Goal: Task Accomplishment & Management: Manage account settings

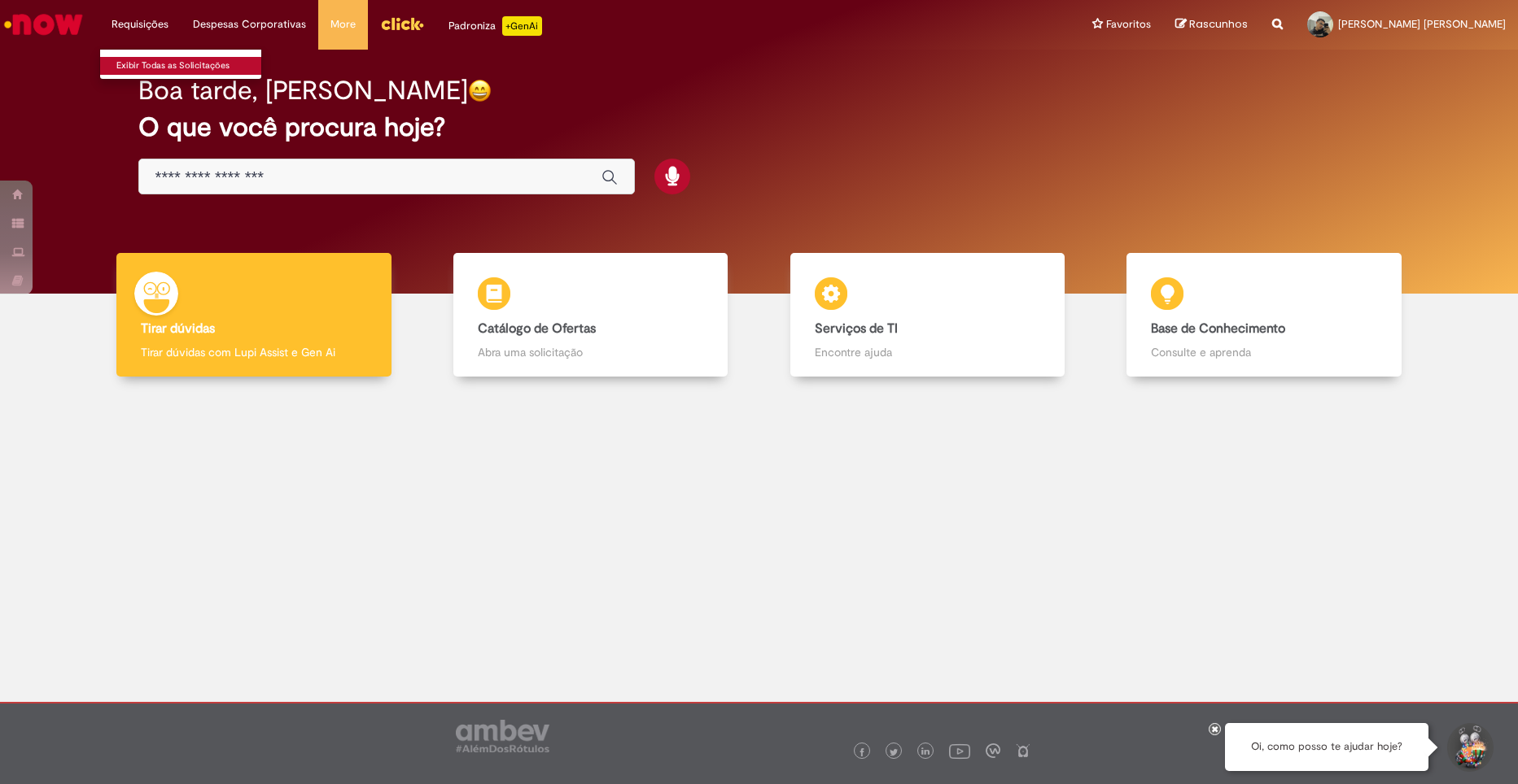
click at [173, 59] on link "Exibir Todas as Solicitações" at bounding box center [189, 66] width 179 height 18
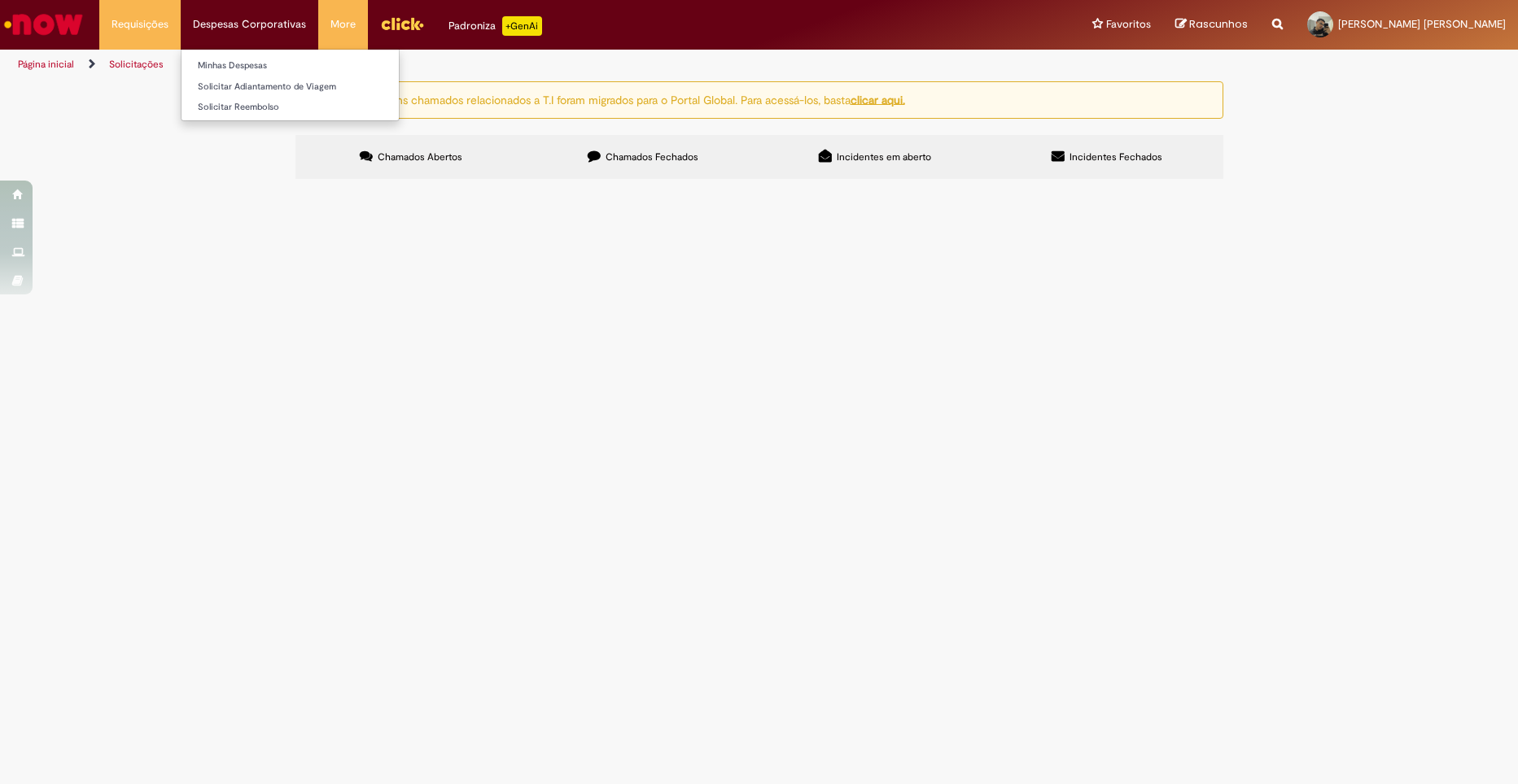
click at [206, 36] on li "Despesas Corporativas Minhas Despesas Solicitar Adiantamento de Viagem Solicita…" at bounding box center [249, 25] width 137 height 49
click at [234, 40] on li "Despesas Corporativas Minhas Despesas Solicitar Adiantamento de Viagem Solicita…" at bounding box center [249, 25] width 137 height 49
click at [234, 69] on link "Minhas Despesas" at bounding box center [290, 66] width 218 height 18
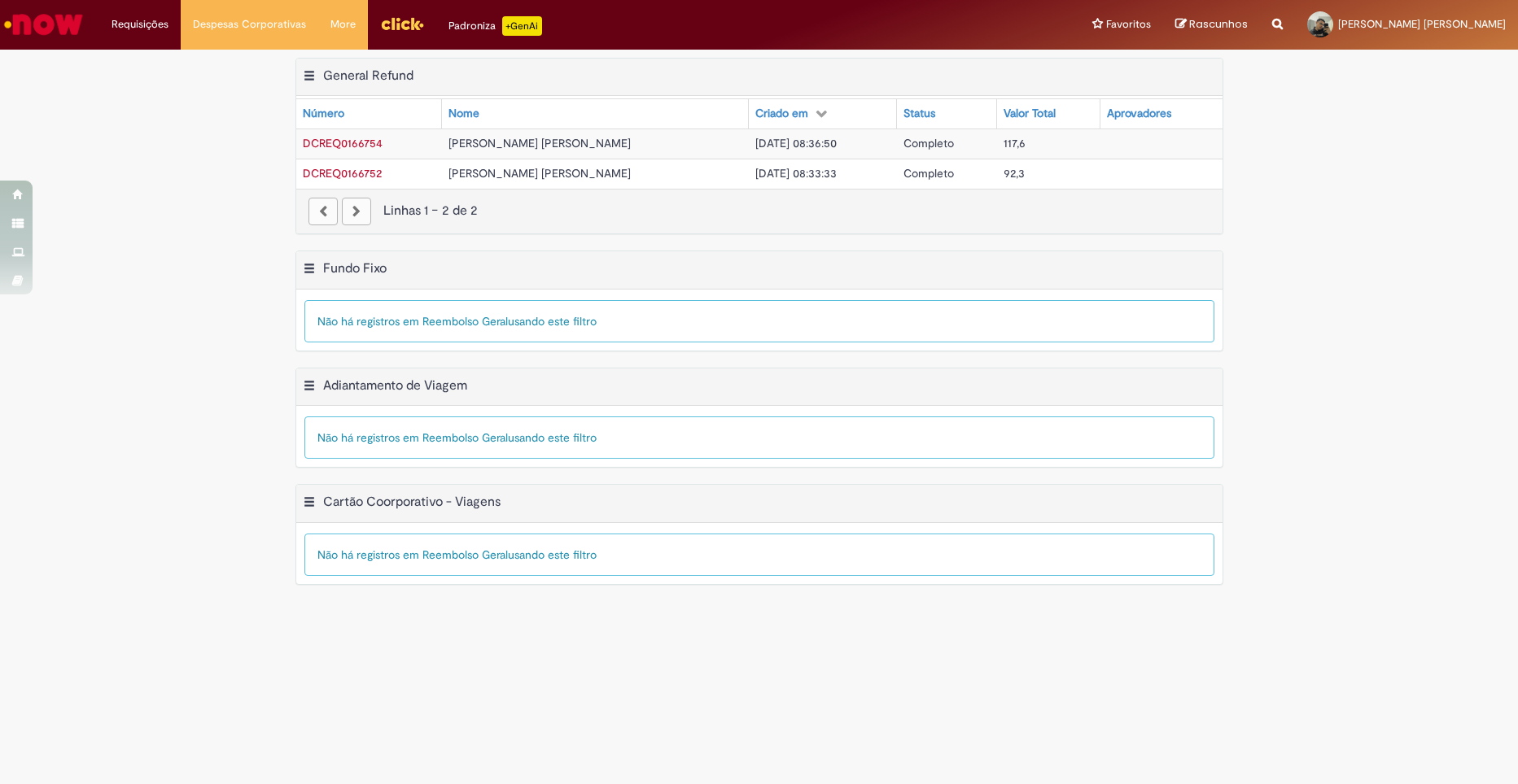
click at [451, 17] on div "Padroniza +GenAi" at bounding box center [495, 26] width 93 height 20
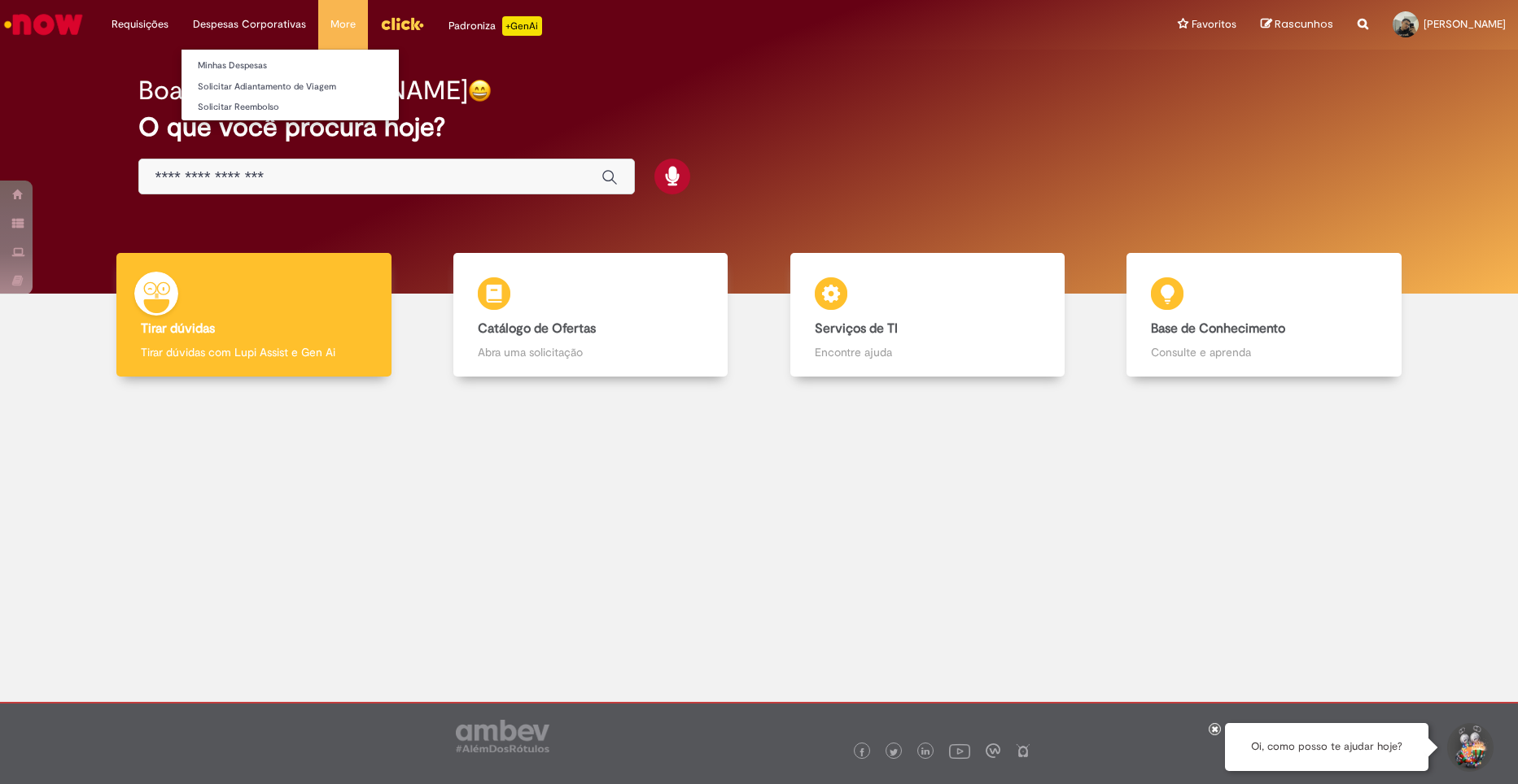
click at [276, 35] on li "Despesas Corporativas Minhas Despesas Solicitar Adiantamento de Viagem Solicita…" at bounding box center [249, 25] width 137 height 49
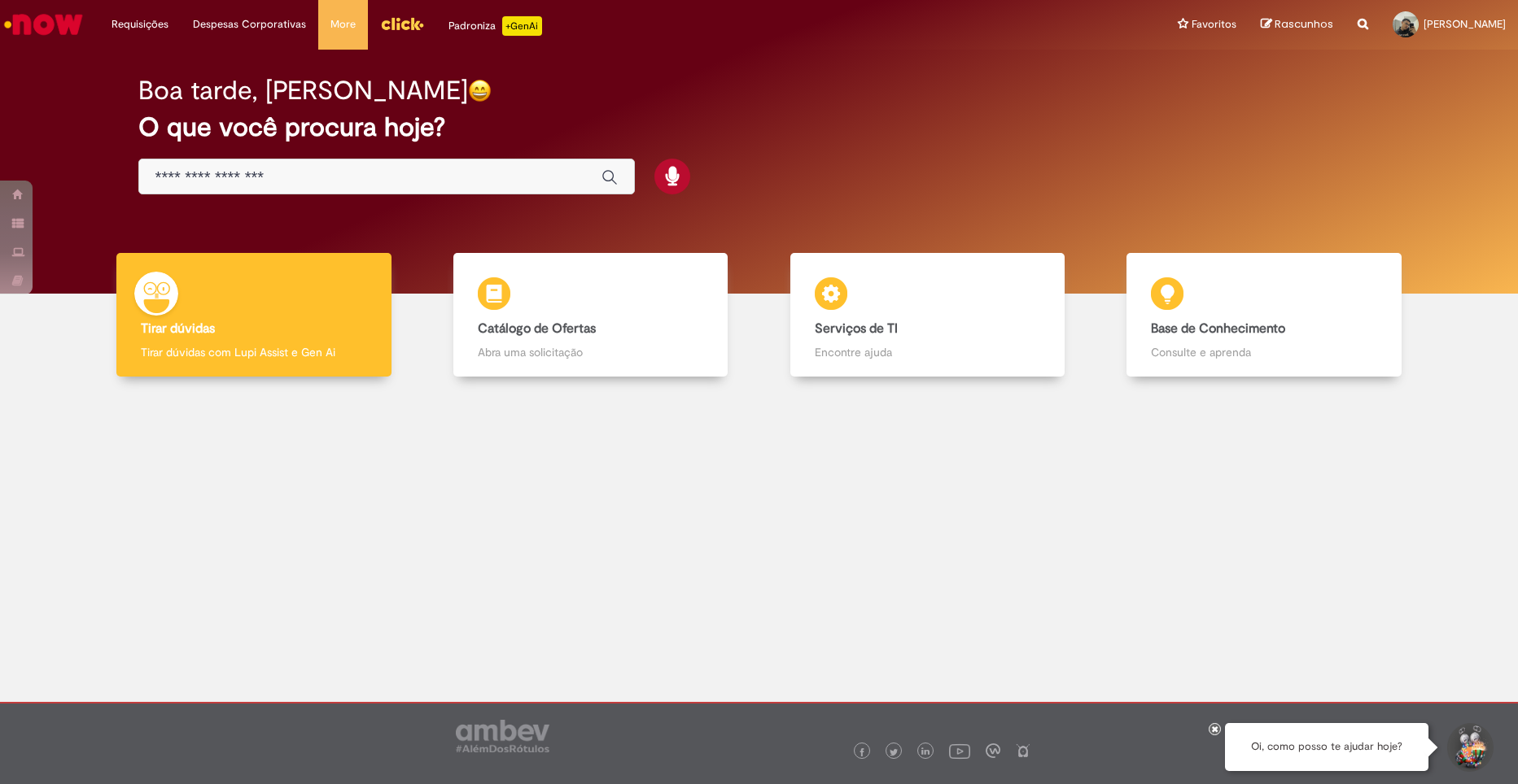
click at [97, 16] on div "Requisições Exibir Todas as Solicitações Requisições Exibir Todas as Solicitaçõ…" at bounding box center [802, 25] width 1430 height 50
click at [123, 16] on li "Requisições Exibir Todas as Solicitações" at bounding box center [139, 25] width 81 height 49
click at [124, 16] on li "Requisições Exibir Todas as Solicitações" at bounding box center [139, 25] width 81 height 49
drag, startPoint x: 124, startPoint y: 16, endPoint x: 105, endPoint y: 49, distance: 38.1
click at [105, 49] on li "Requisições Exibir Todas as Solicitações" at bounding box center [139, 25] width 81 height 49
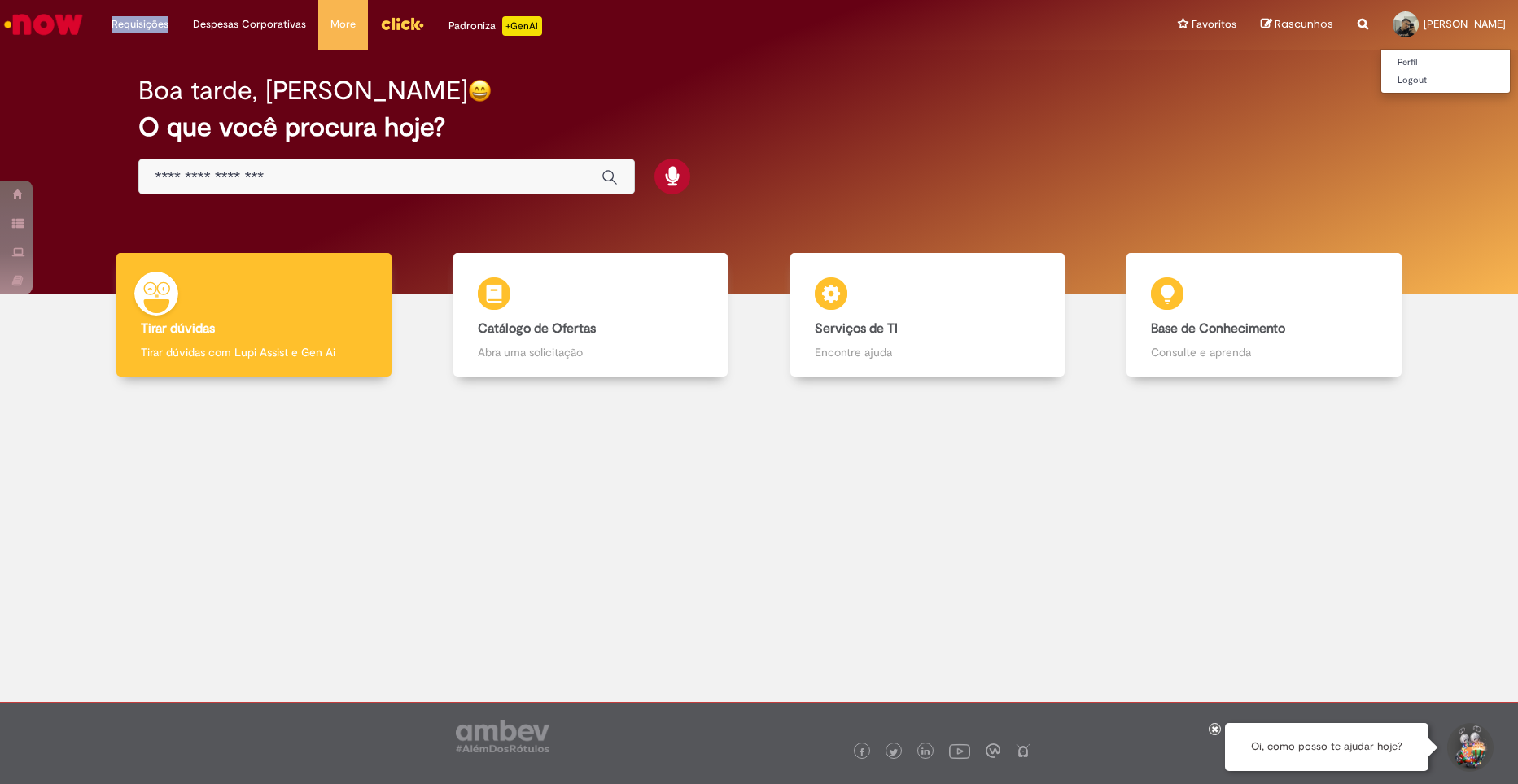
click at [1423, 23] on span "[PERSON_NAME] [PERSON_NAME]" at bounding box center [1464, 24] width 82 height 14
click at [1380, 51] on ul "Perfil Logout" at bounding box center [1444, 71] width 130 height 45
click at [1381, 60] on link "Perfil" at bounding box center [1444, 63] width 128 height 18
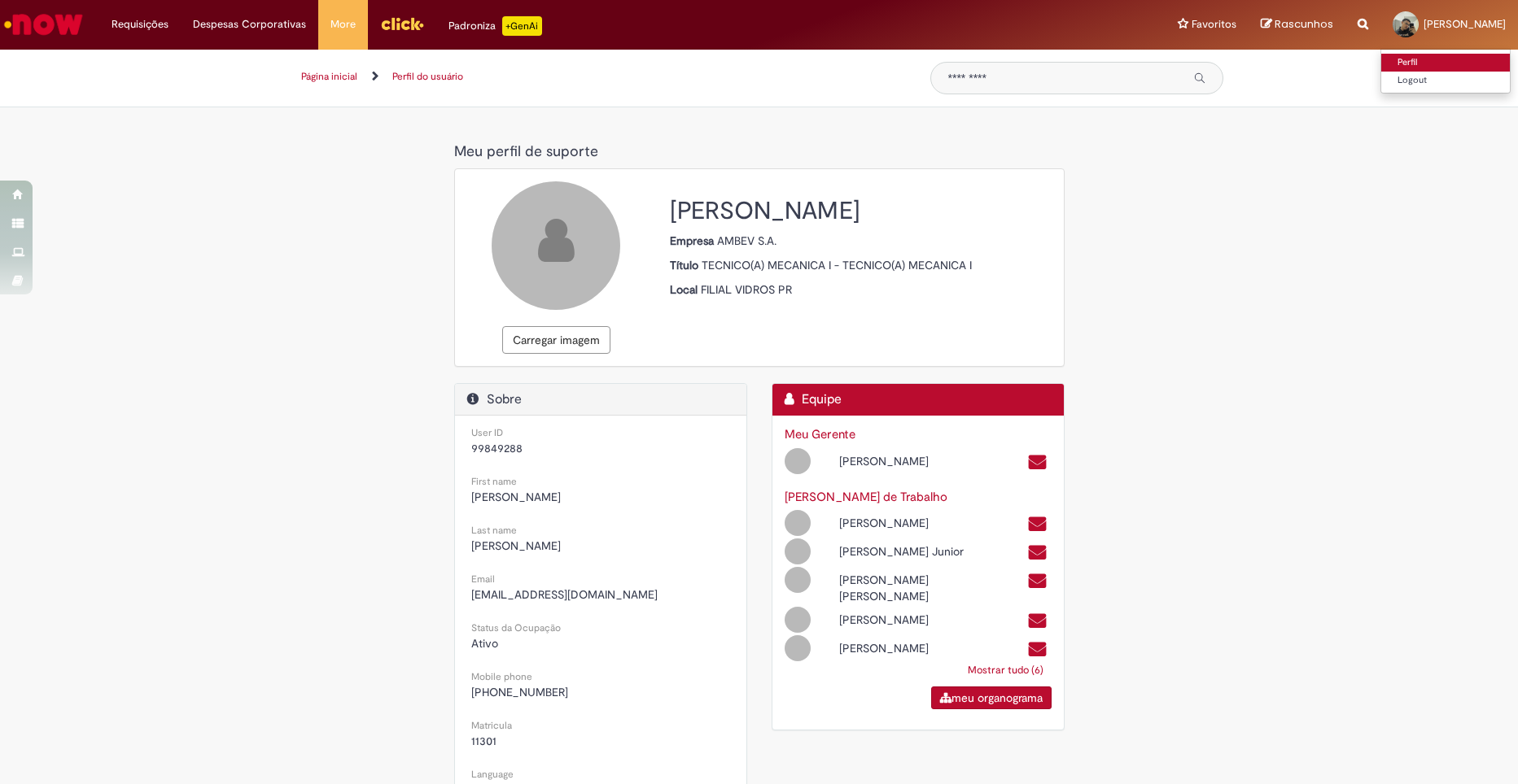
select select "**********"
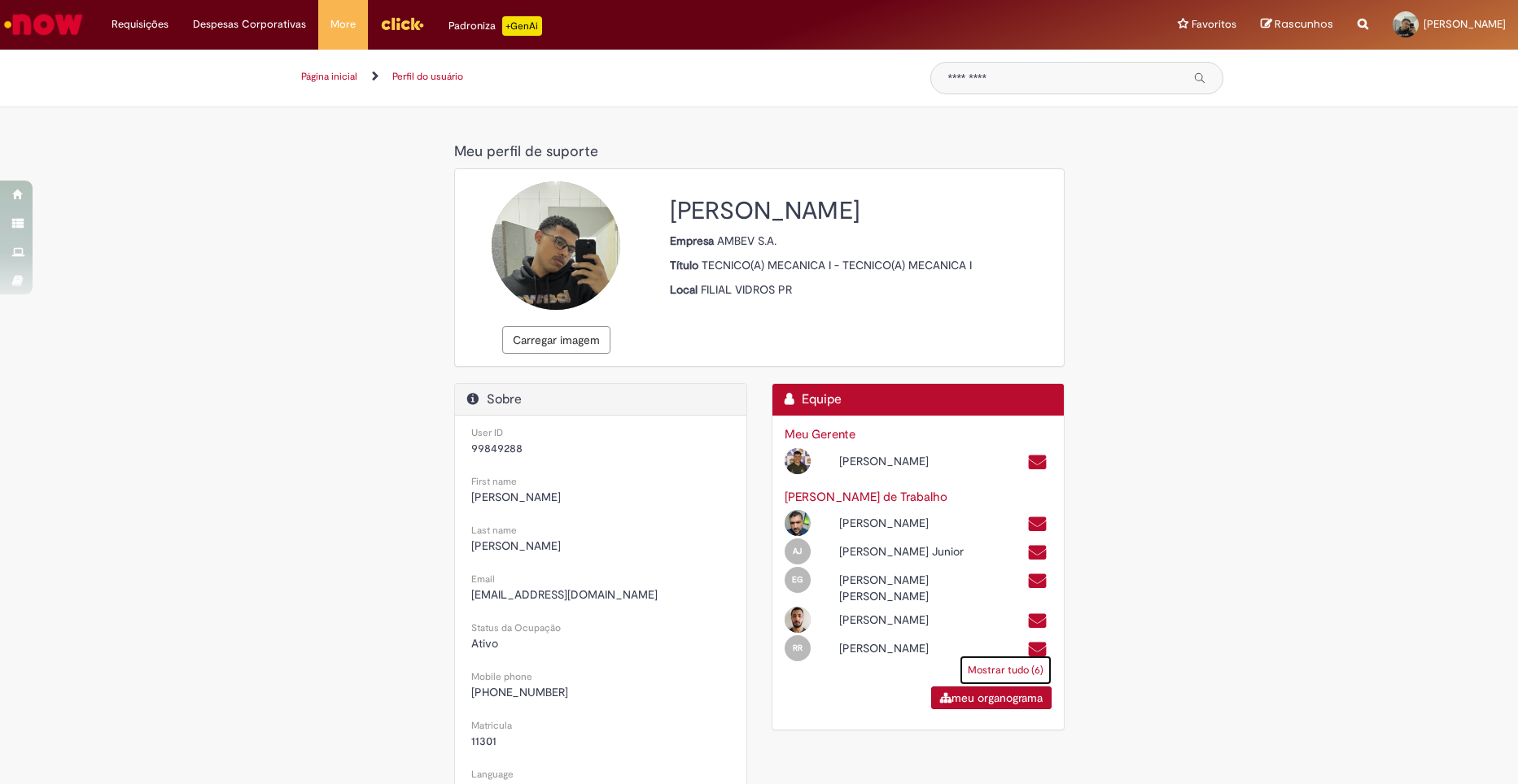
click at [990, 679] on link "Mostrar tudo (6)" at bounding box center [1005, 670] width 92 height 29
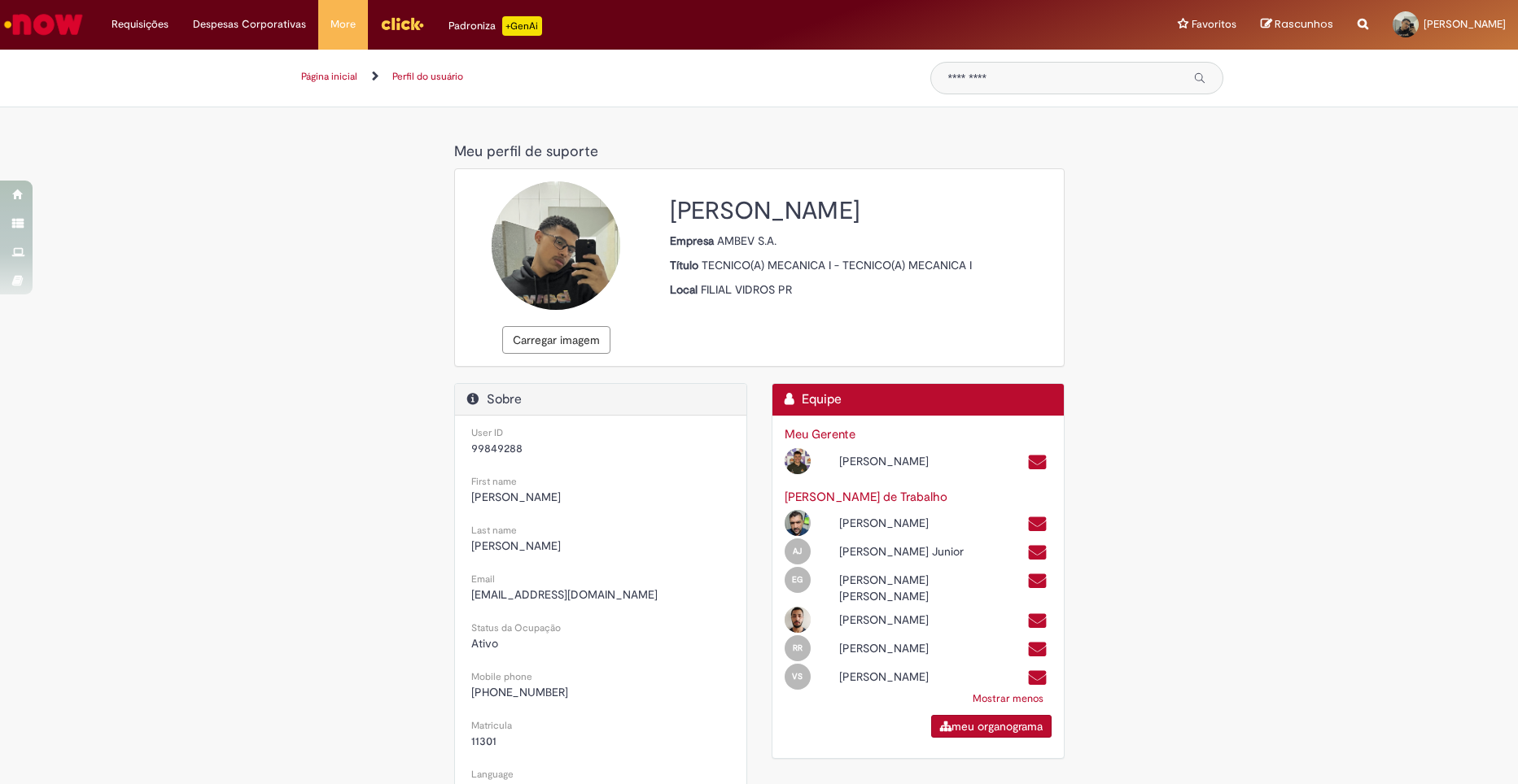
click at [344, 71] on link "Página inicial" at bounding box center [329, 77] width 56 height 13
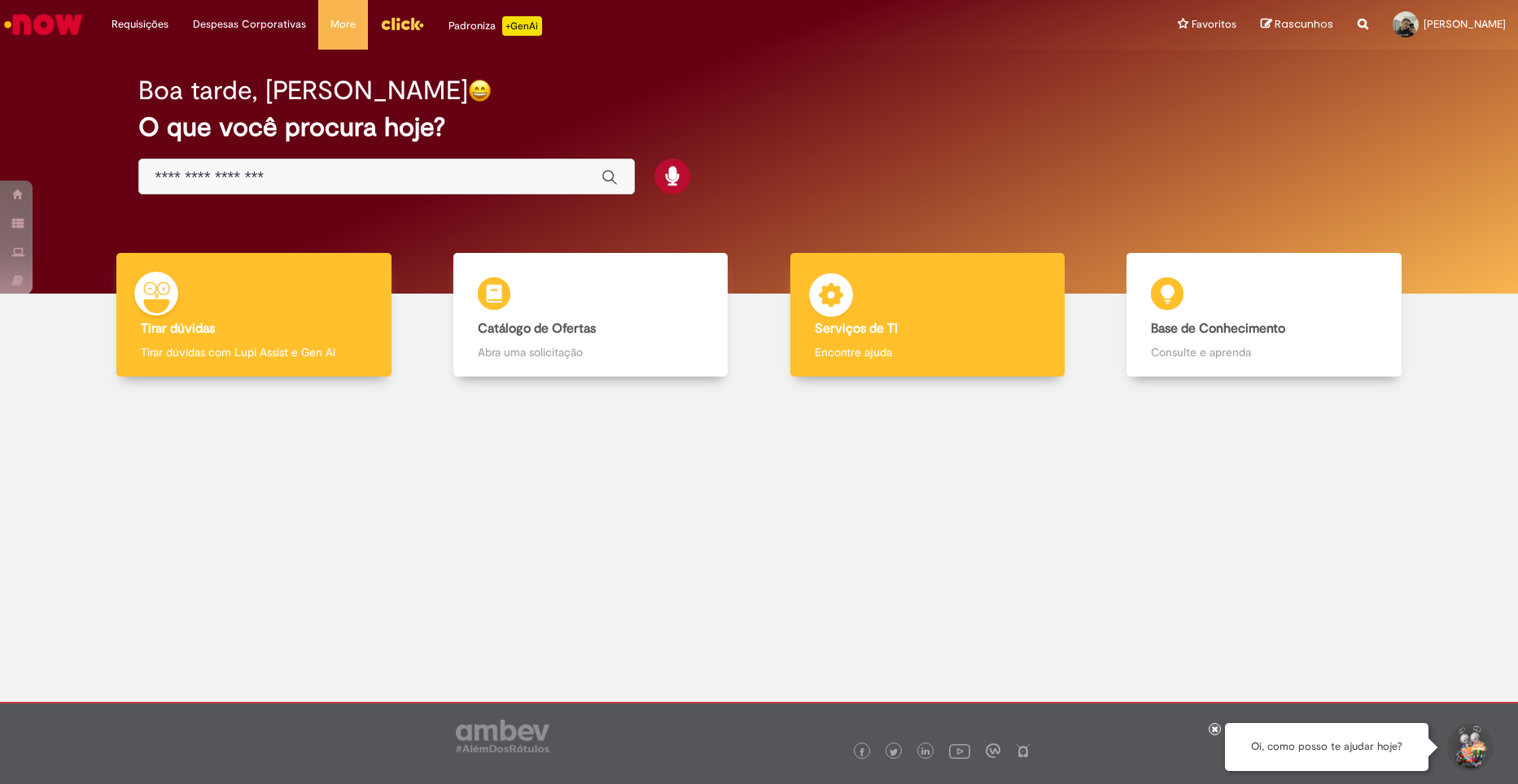
click at [884, 338] on div "Serviços de TI Serviços de TI Encontre ajuda" at bounding box center [927, 315] width 274 height 124
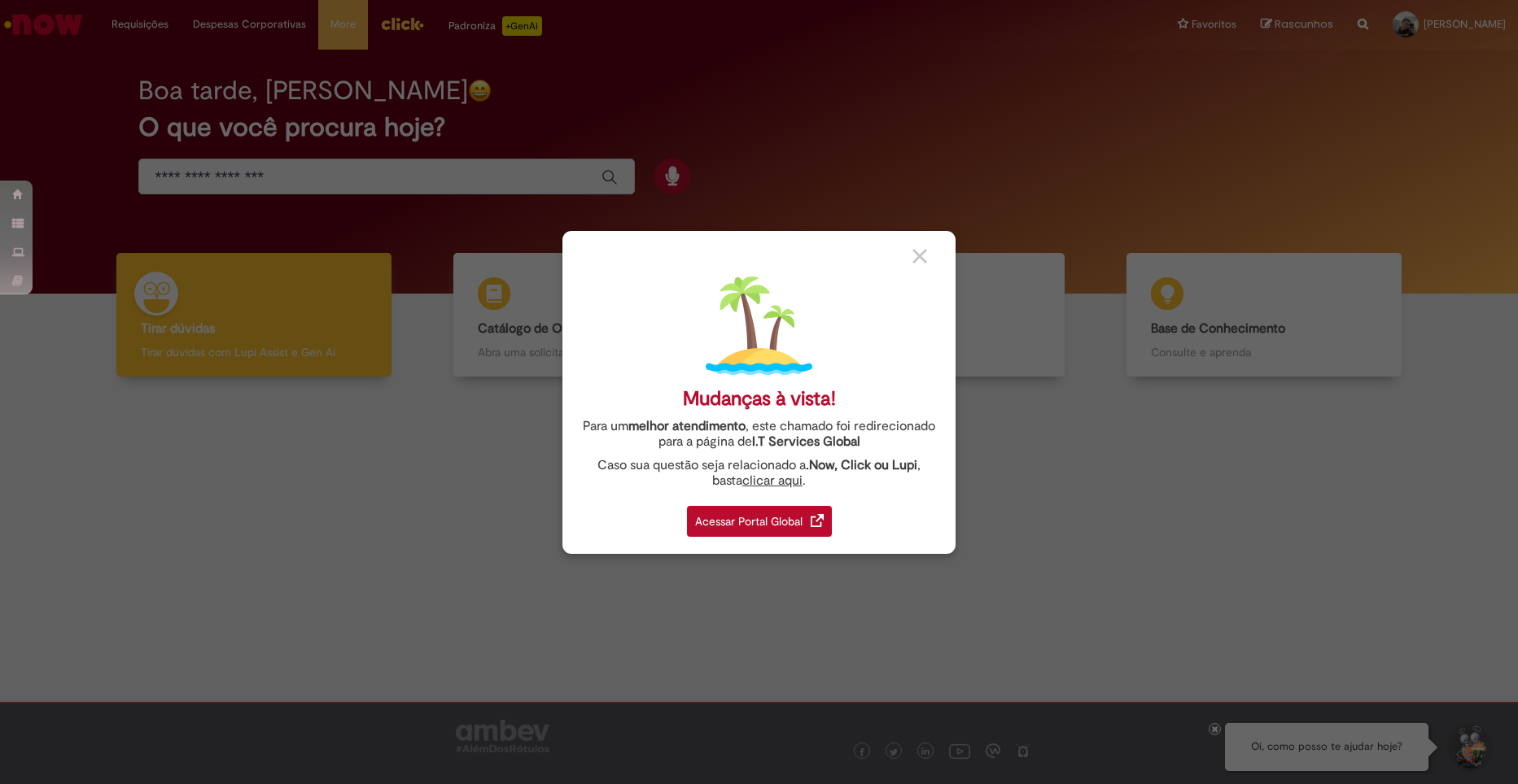
click at [787, 517] on div "Acessar Portal Global" at bounding box center [759, 522] width 145 height 31
